Goal: Check status

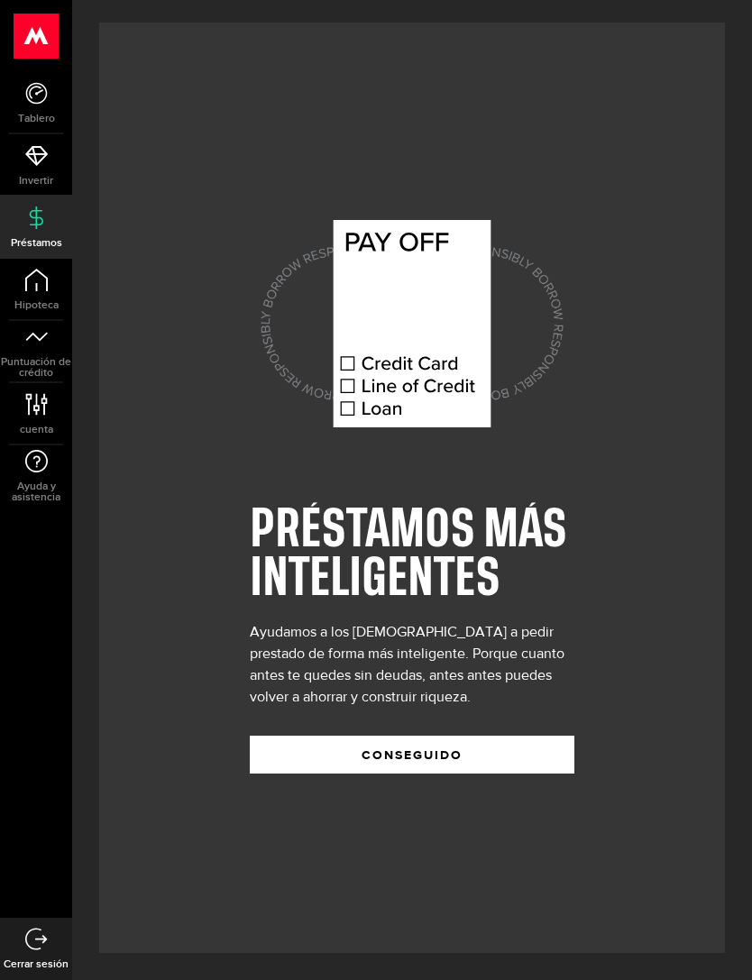
click at [297, 773] on button "Conseguido" at bounding box center [412, 754] width 324 height 38
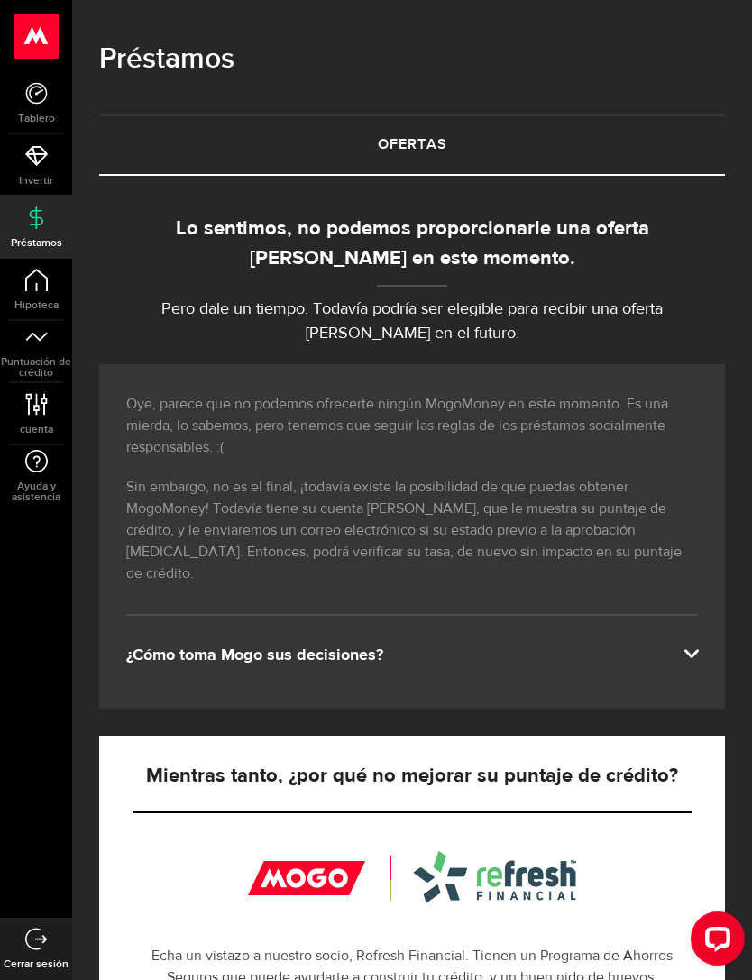
click at [20, 349] on link "Puntuación de crédito" at bounding box center [36, 351] width 72 height 61
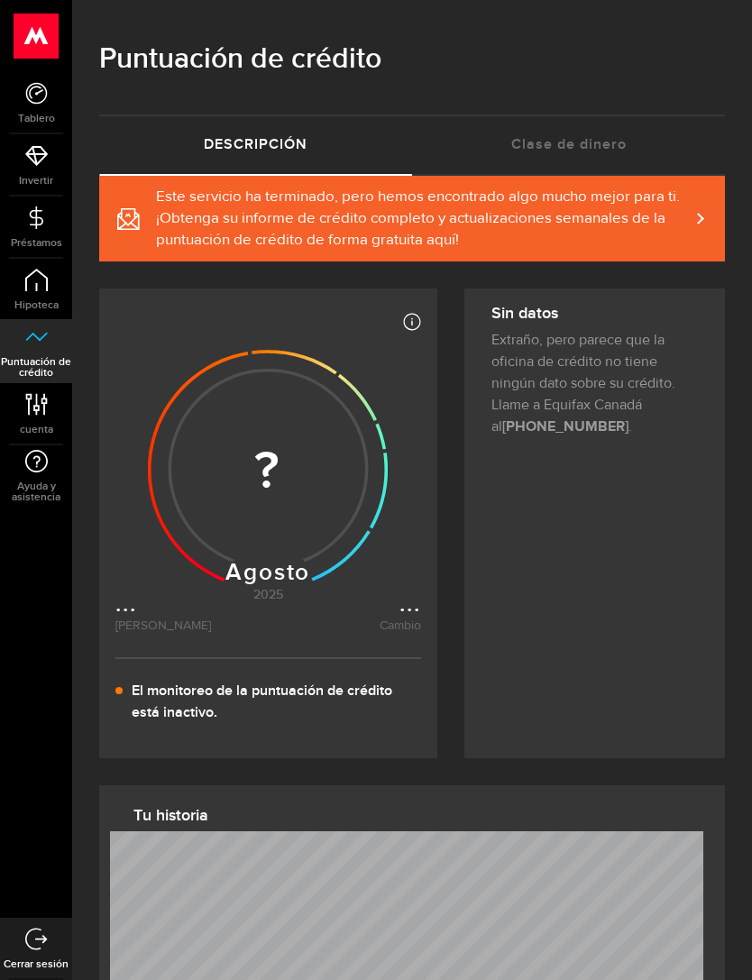
click at [205, 507] on use at bounding box center [268, 469] width 240 height 241
click at [32, 228] on icon at bounding box center [36, 217] width 23 height 23
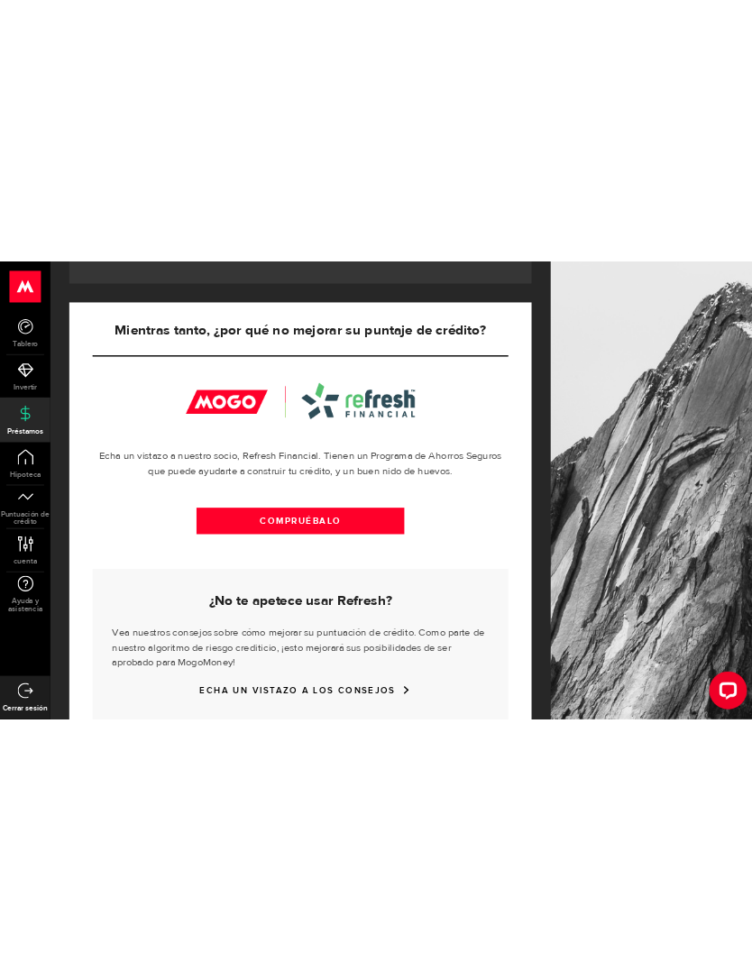
scroll to position [394, 0]
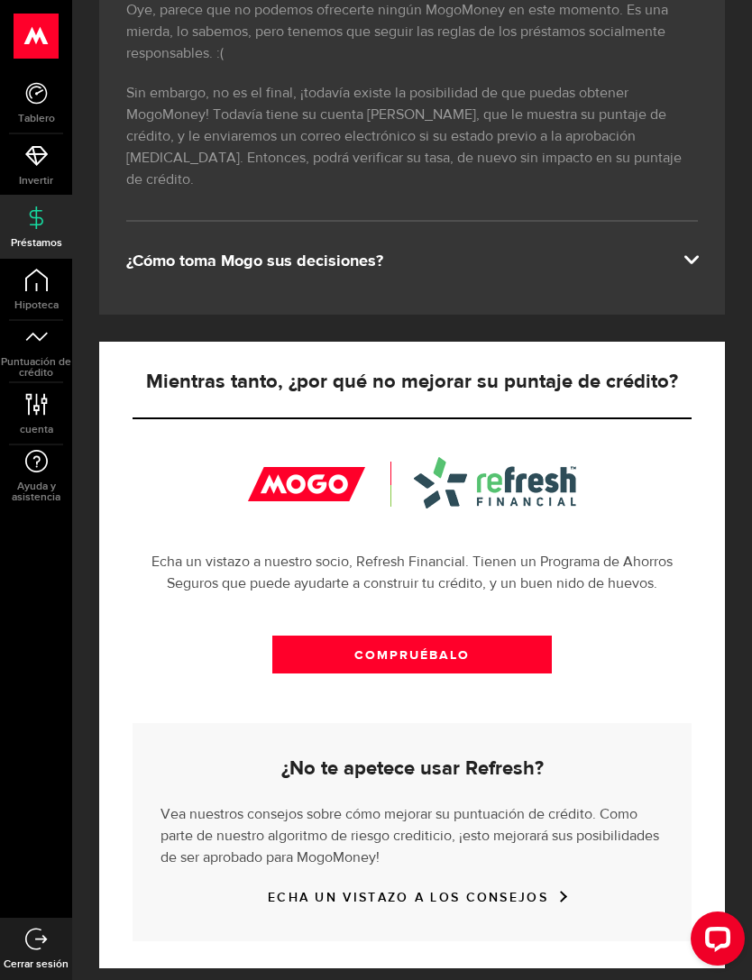
click at [488, 638] on link "COMPRUÉBALO" at bounding box center [411, 654] width 279 height 38
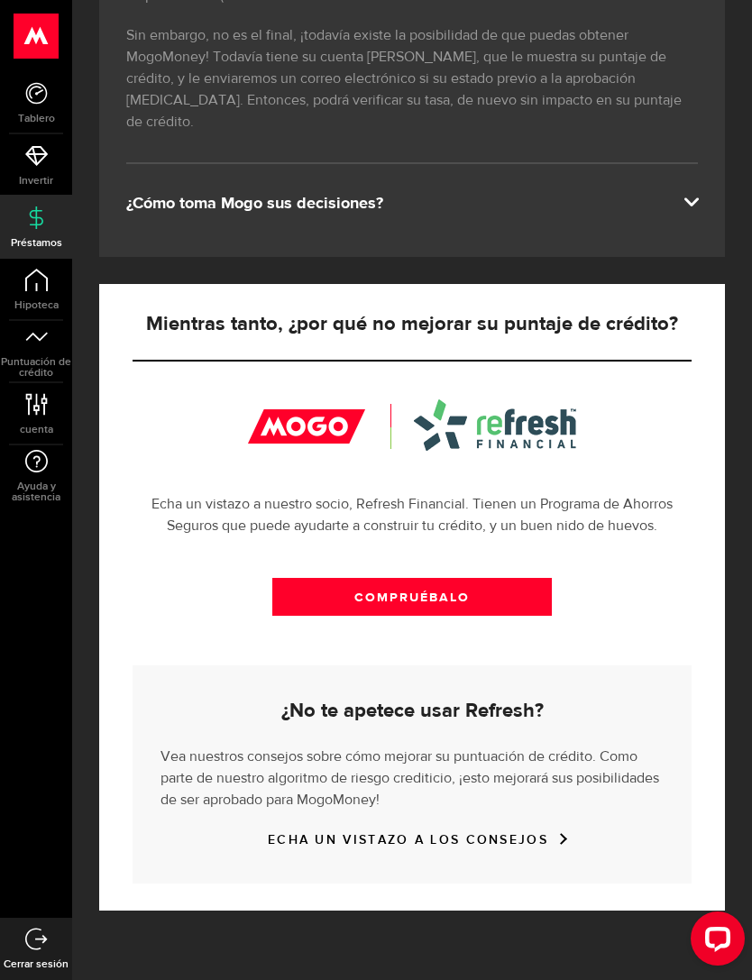
click at [512, 581] on link "COMPRUÉBALO" at bounding box center [411, 597] width 279 height 38
